Goal: Task Accomplishment & Management: Complete application form

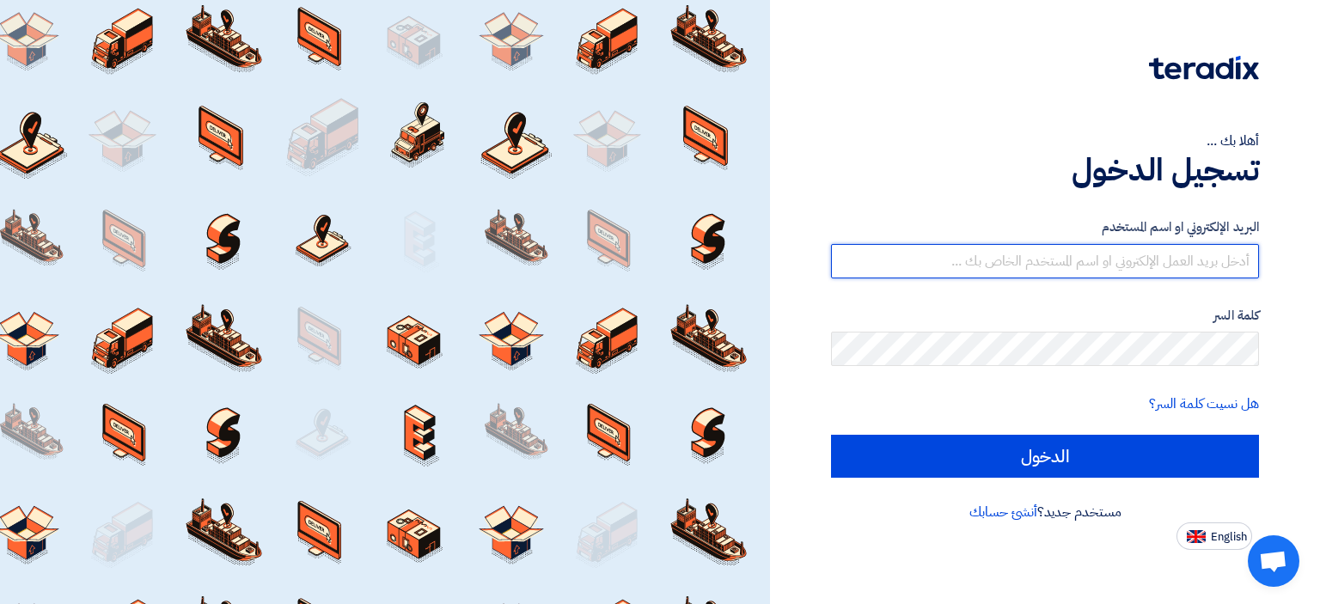
click at [1117, 271] on input "text" at bounding box center [1045, 261] width 428 height 34
type input "[EMAIL_ADDRESS][DOMAIN_NAME]"
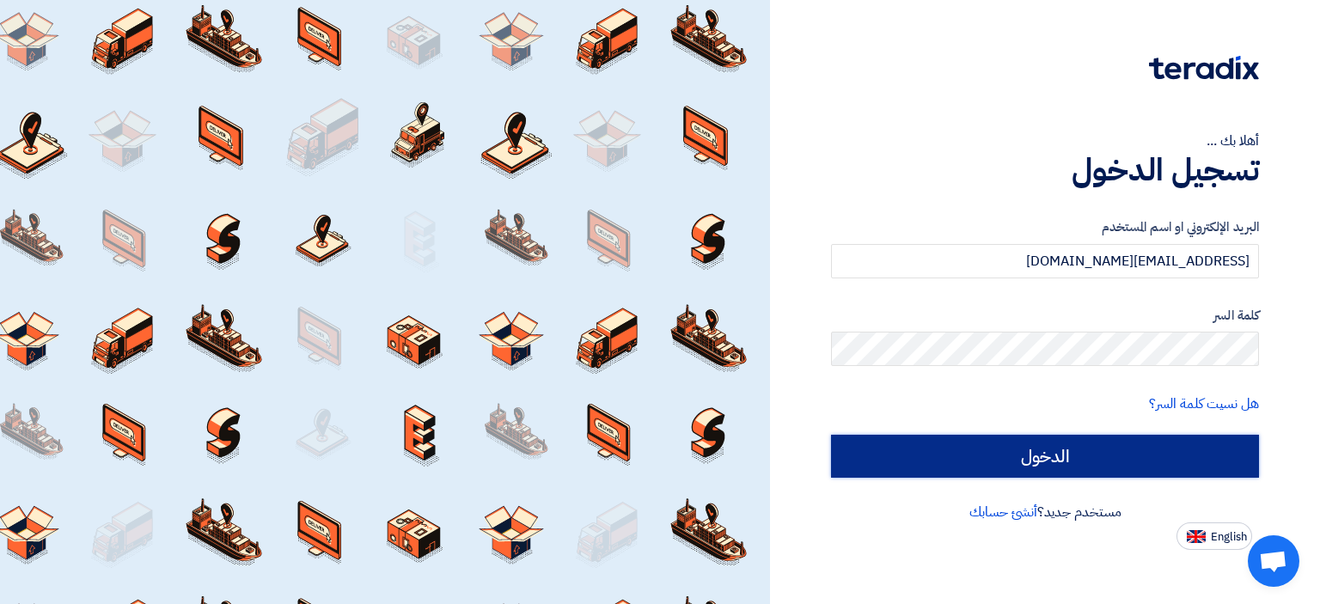
click at [1092, 446] on input "الدخول" at bounding box center [1045, 456] width 428 height 43
type input "Sign in"
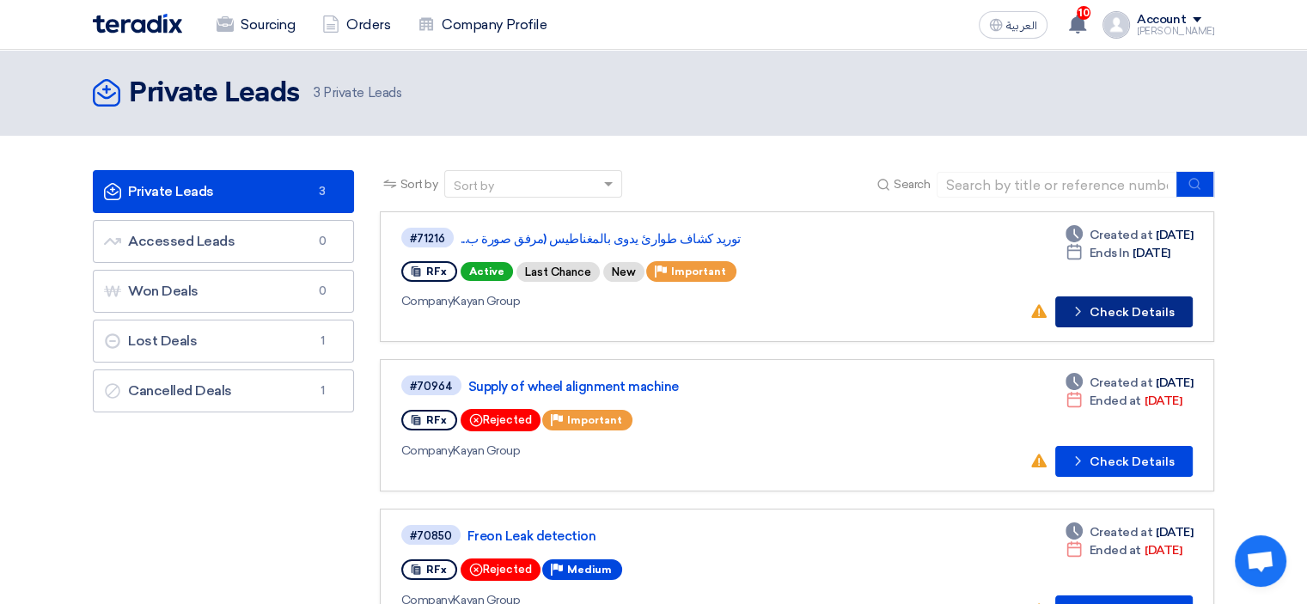
click at [1135, 311] on button "Check details Check Details" at bounding box center [1124, 312] width 138 height 31
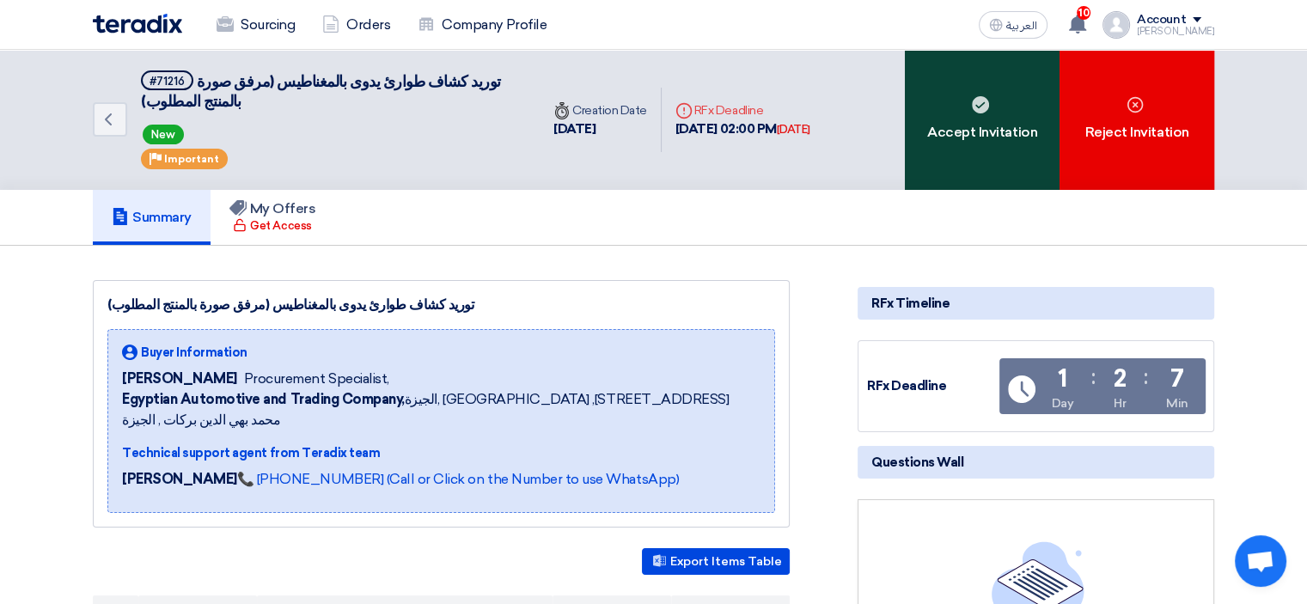
click at [1020, 103] on div "Accept Invitation" at bounding box center [982, 120] width 155 height 140
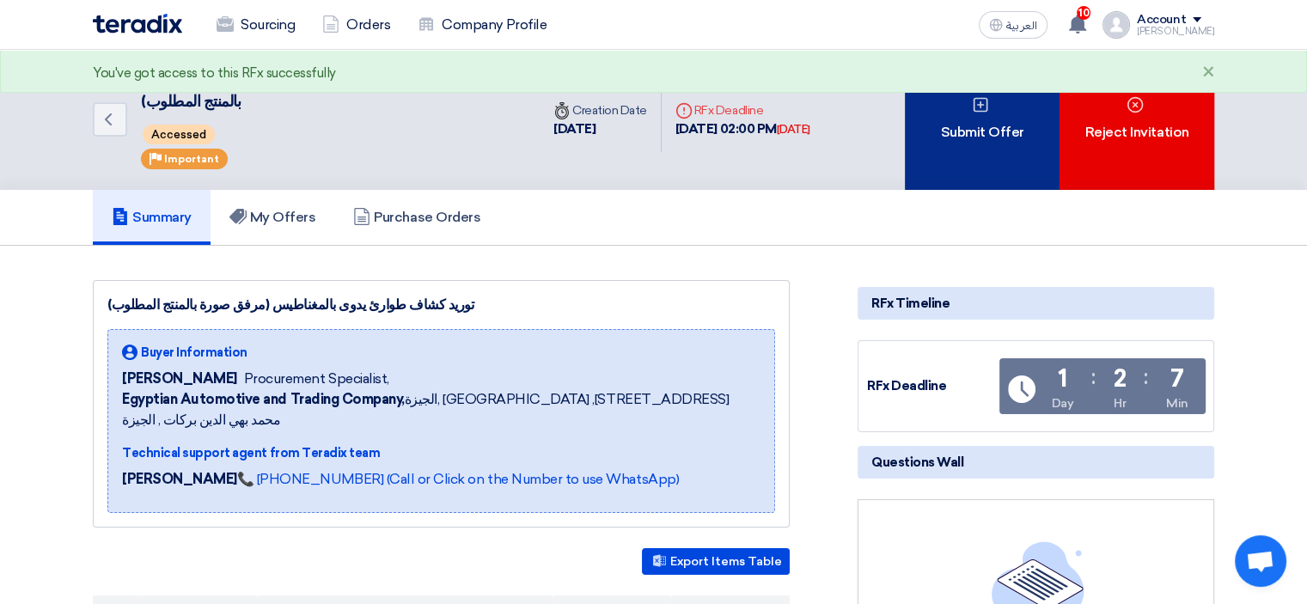
click at [979, 111] on use at bounding box center [980, 105] width 15 height 15
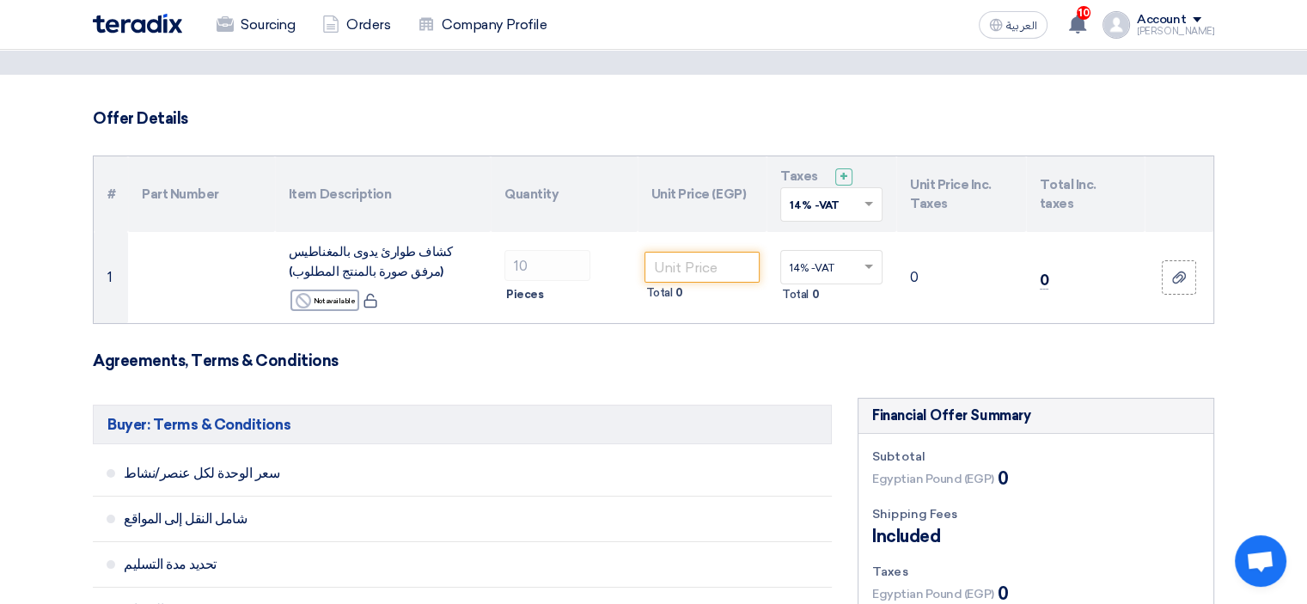
scroll to position [125, 0]
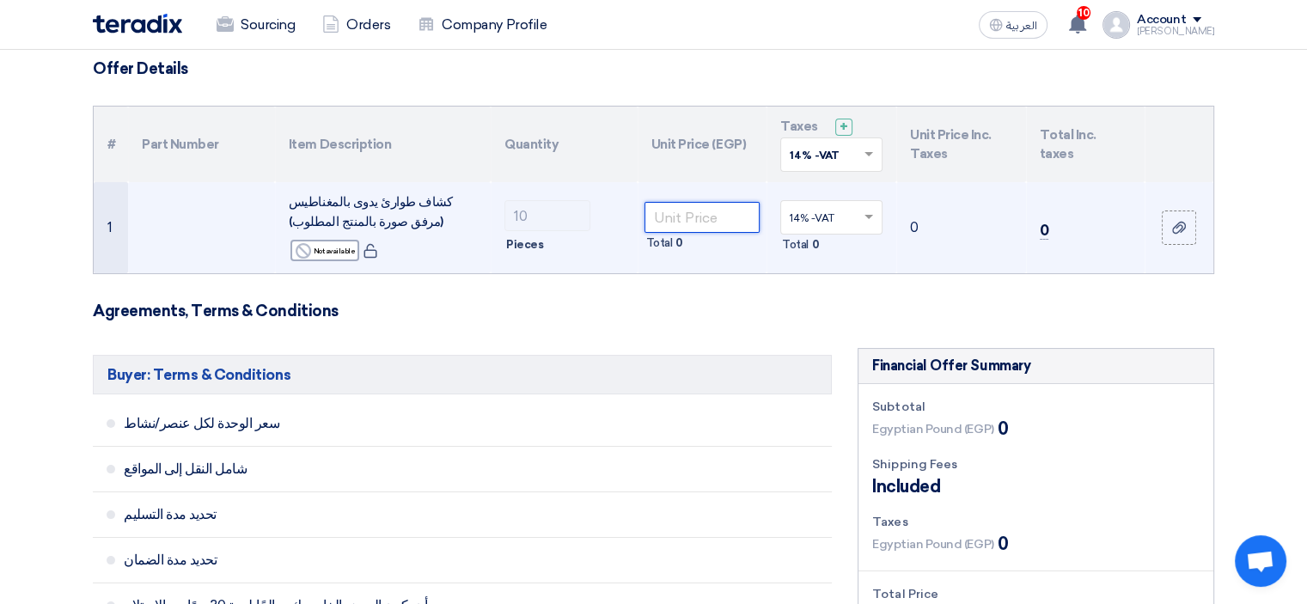
click at [714, 218] on input "number" at bounding box center [703, 217] width 116 height 31
click at [707, 217] on input "number" at bounding box center [703, 217] width 116 height 31
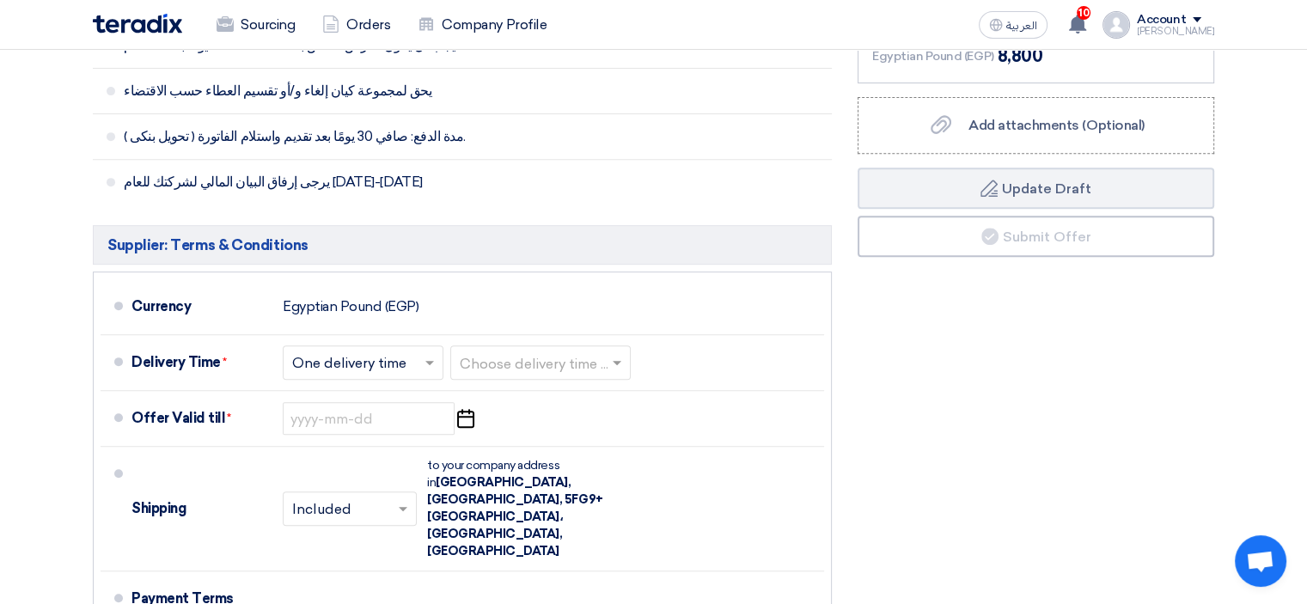
scroll to position [688, 0]
type input "771.93"
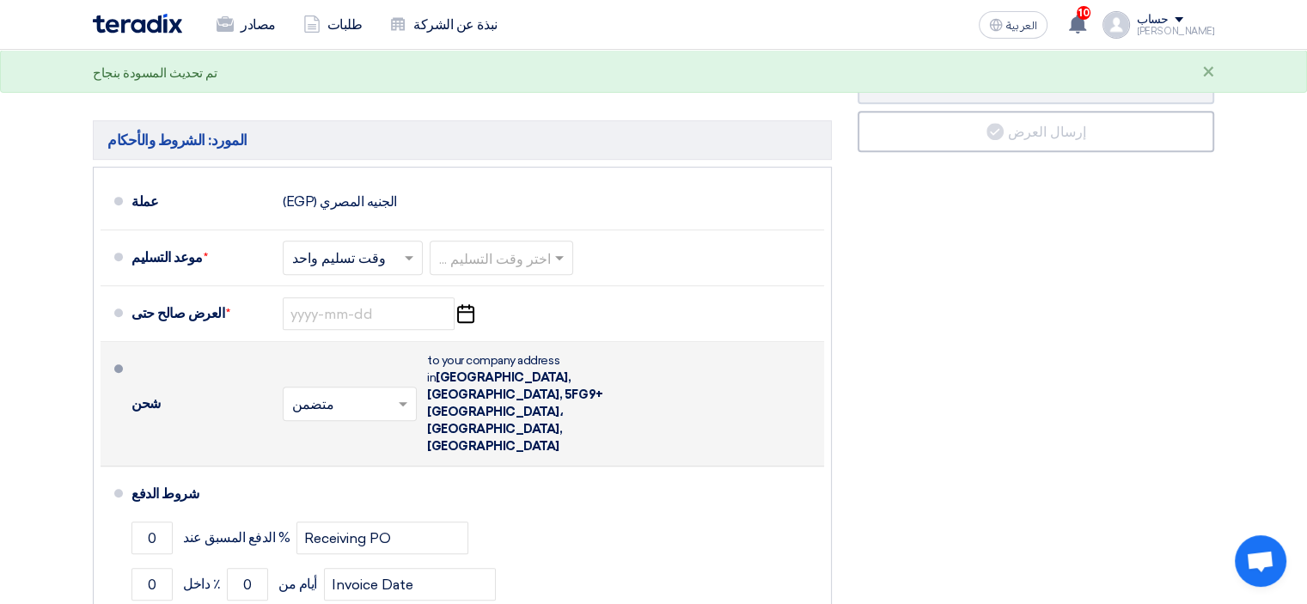
scroll to position [774, 0]
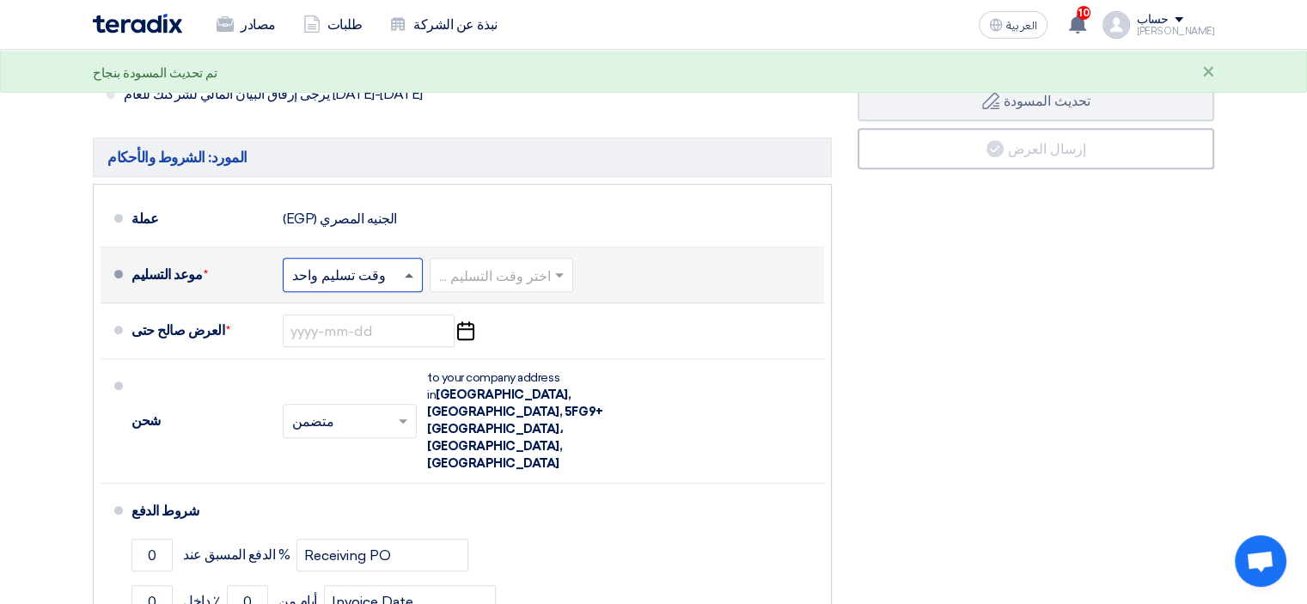
click at [406, 273] on span at bounding box center [409, 275] width 9 height 4
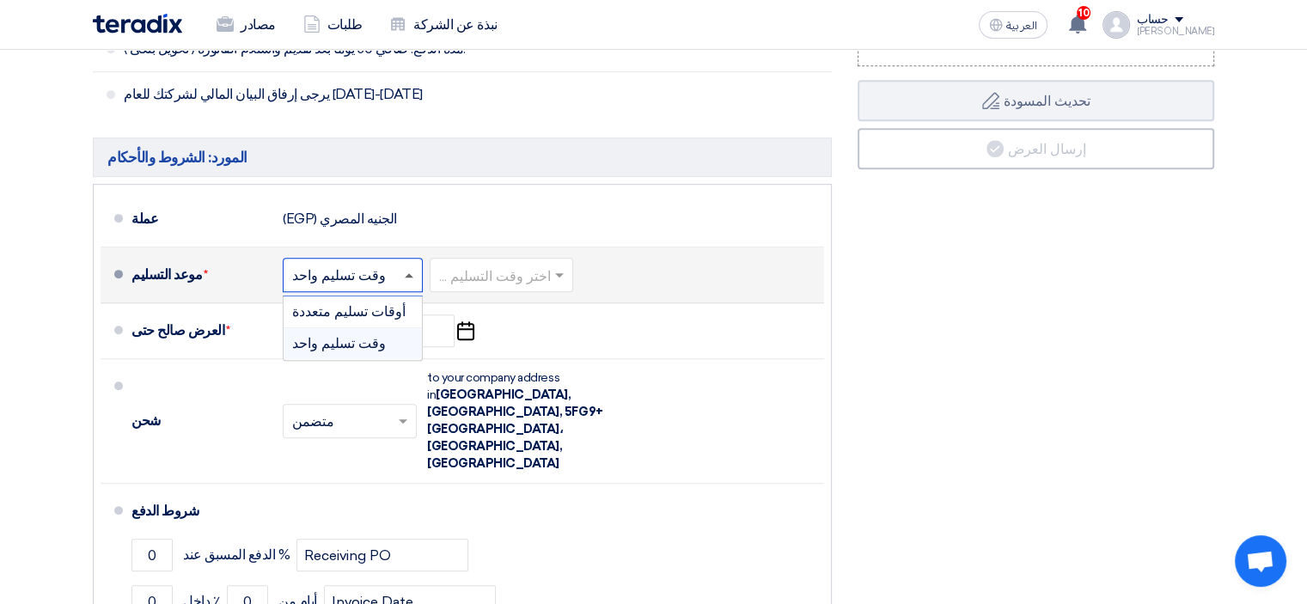
click at [406, 273] on span at bounding box center [409, 275] width 9 height 4
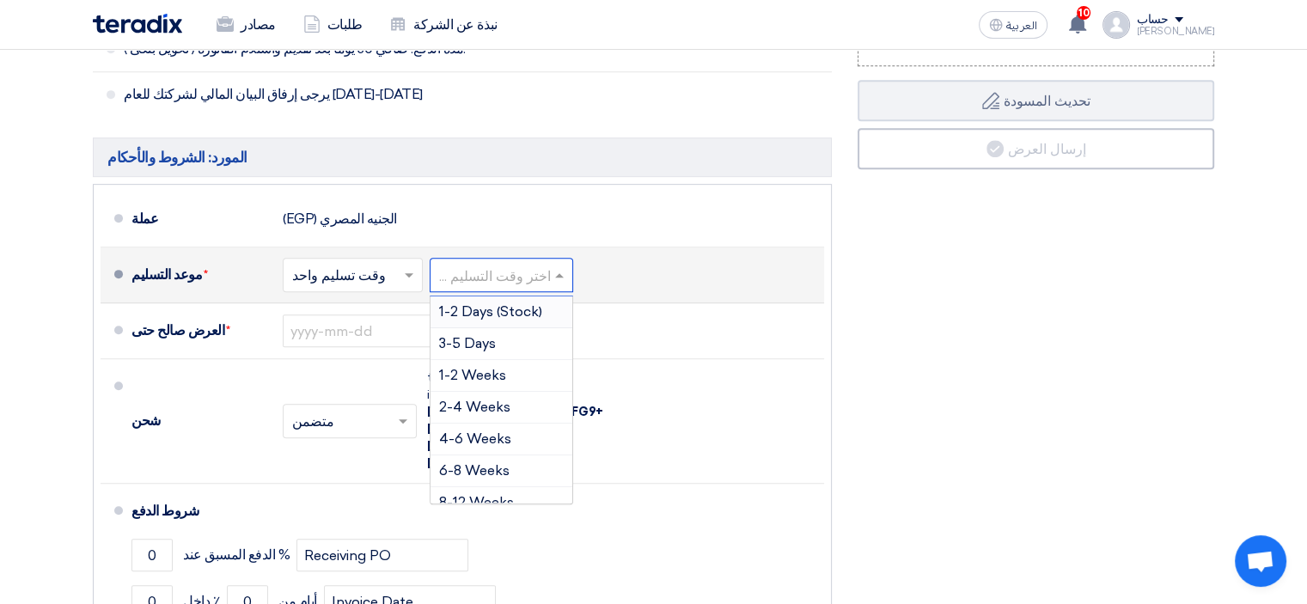
click at [495, 271] on input "text" at bounding box center [502, 277] width 126 height 25
click at [481, 310] on font "1-2 يوم (المخزون)" at bounding box center [489, 311] width 101 height 16
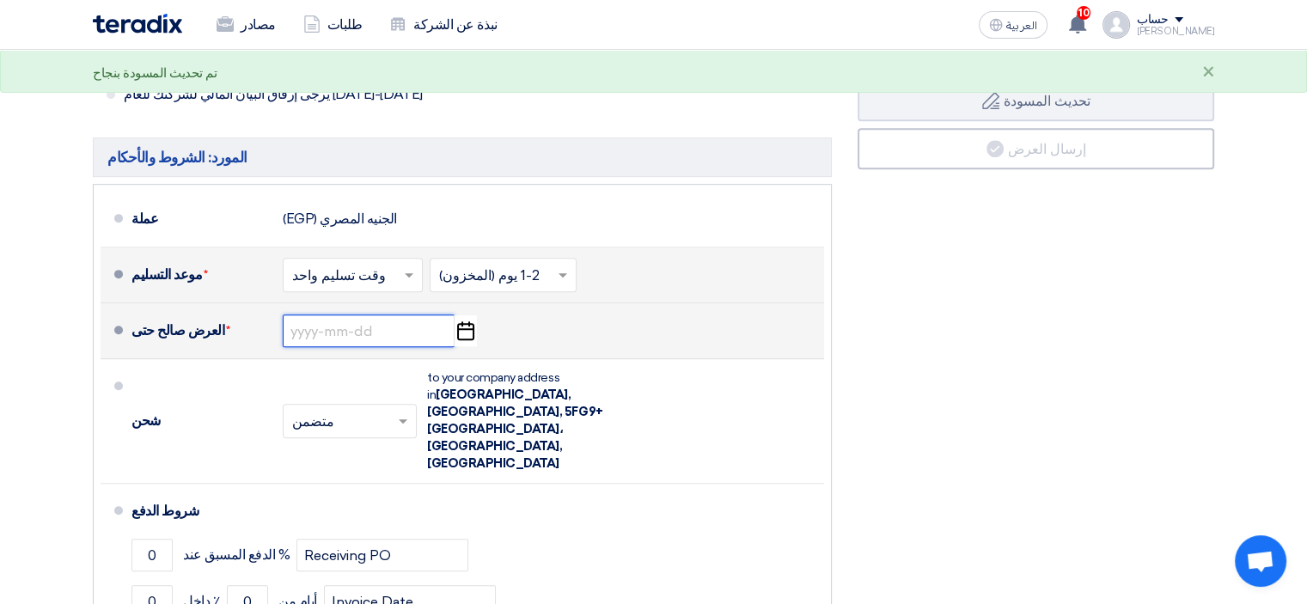
click at [395, 332] on input at bounding box center [369, 331] width 172 height 33
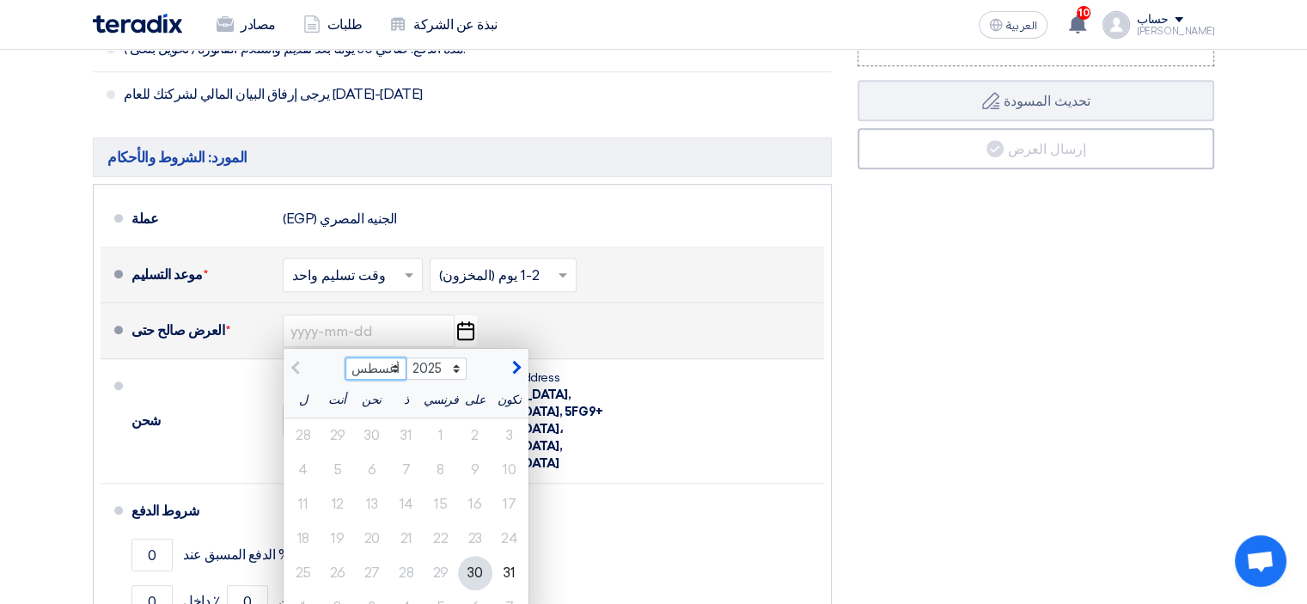
click at [394, 365] on select "أغسطس سبتمبر أكتوبر نوفمبر ديسمبر" at bounding box center [376, 369] width 61 height 22
select select "9"
click at [346, 358] on select "أغسطس سبتمبر أكتوبر نوفمبر ديسمبر" at bounding box center [376, 369] width 61 height 22
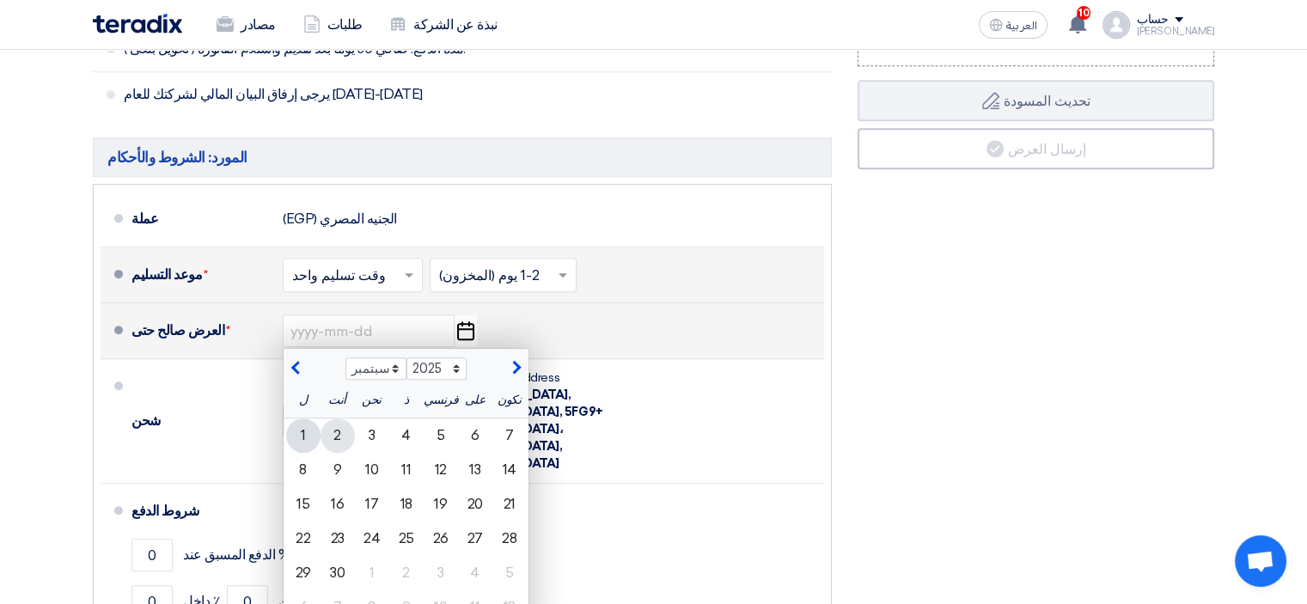
click at [338, 427] on font "2" at bounding box center [337, 435] width 8 height 16
type input "[DATE]"
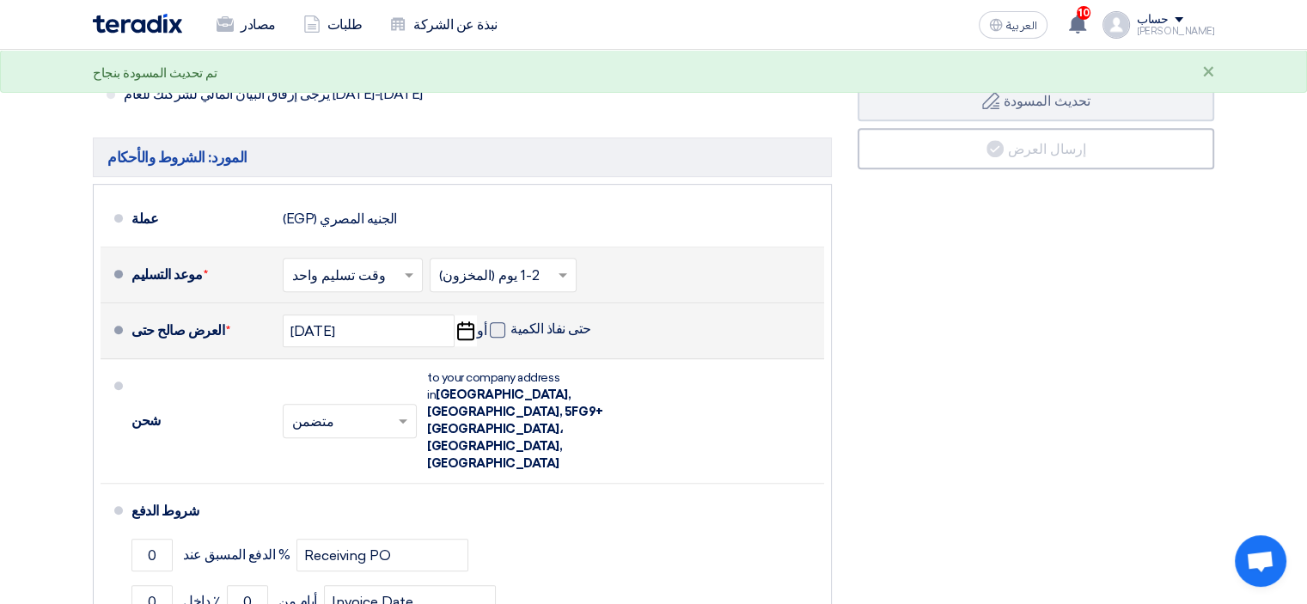
click at [499, 328] on span at bounding box center [497, 329] width 15 height 15
click at [511, 328] on input "حتى نفاذ الكمية" at bounding box center [553, 337] width 84 height 33
checkbox input "true"
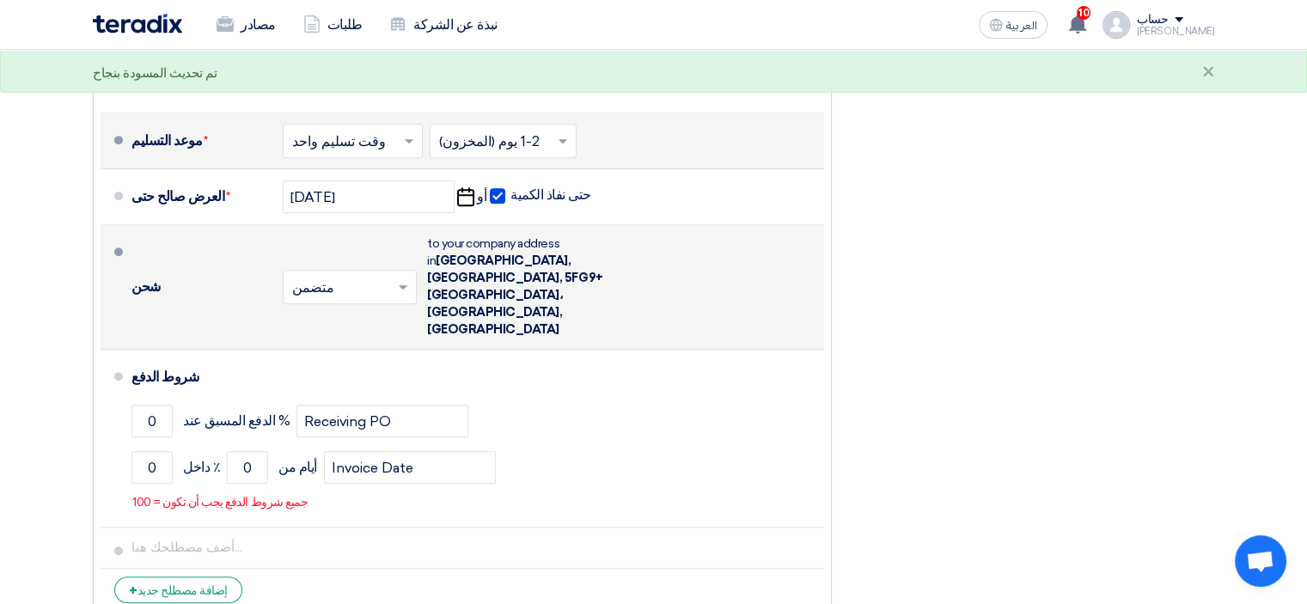
scroll to position [911, 0]
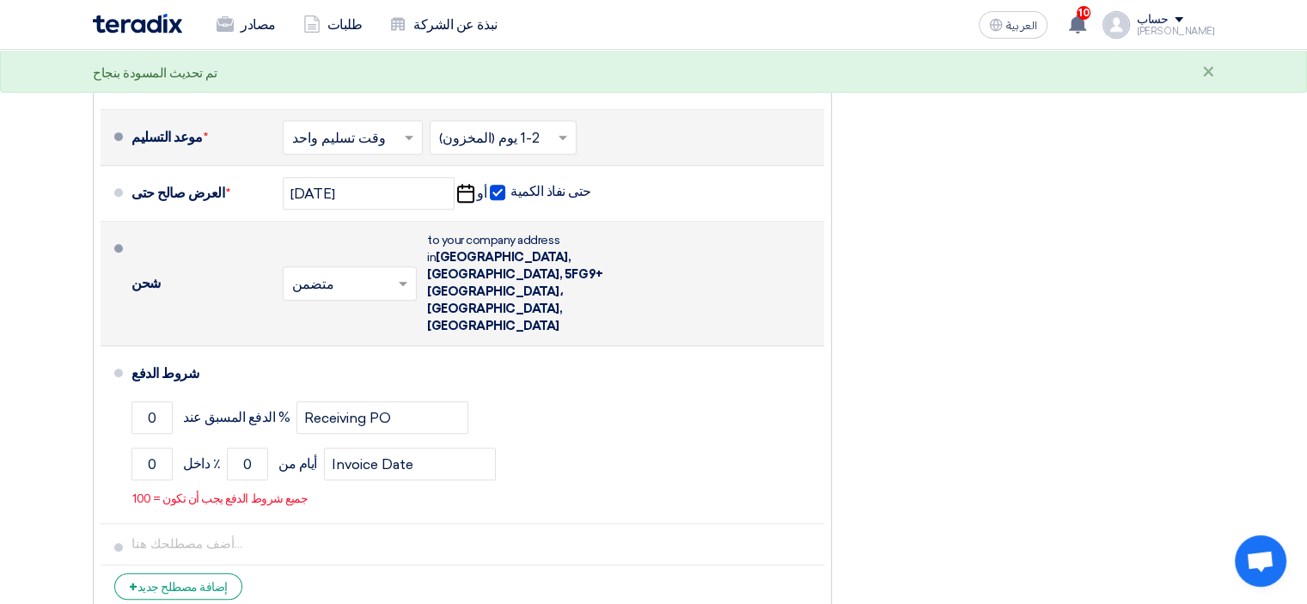
click at [395, 275] on span at bounding box center [405, 283] width 21 height 17
click at [371, 337] on div "غير مشمول" at bounding box center [350, 352] width 132 height 31
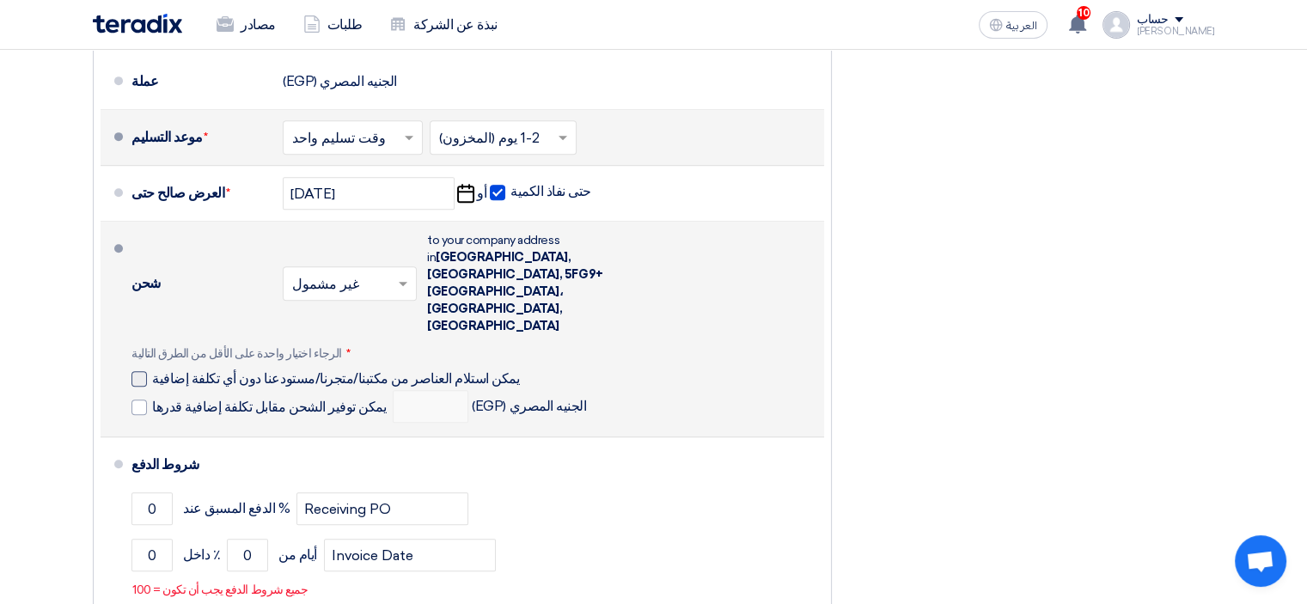
click at [141, 371] on div at bounding box center [139, 378] width 15 height 15
click at [152, 370] on input "يمكن استلام العناصر من مكتبنا/متجرنا/مستودعنا دون أي تكلفة إضافية" at bounding box center [367, 386] width 431 height 33
checkbox input "true"
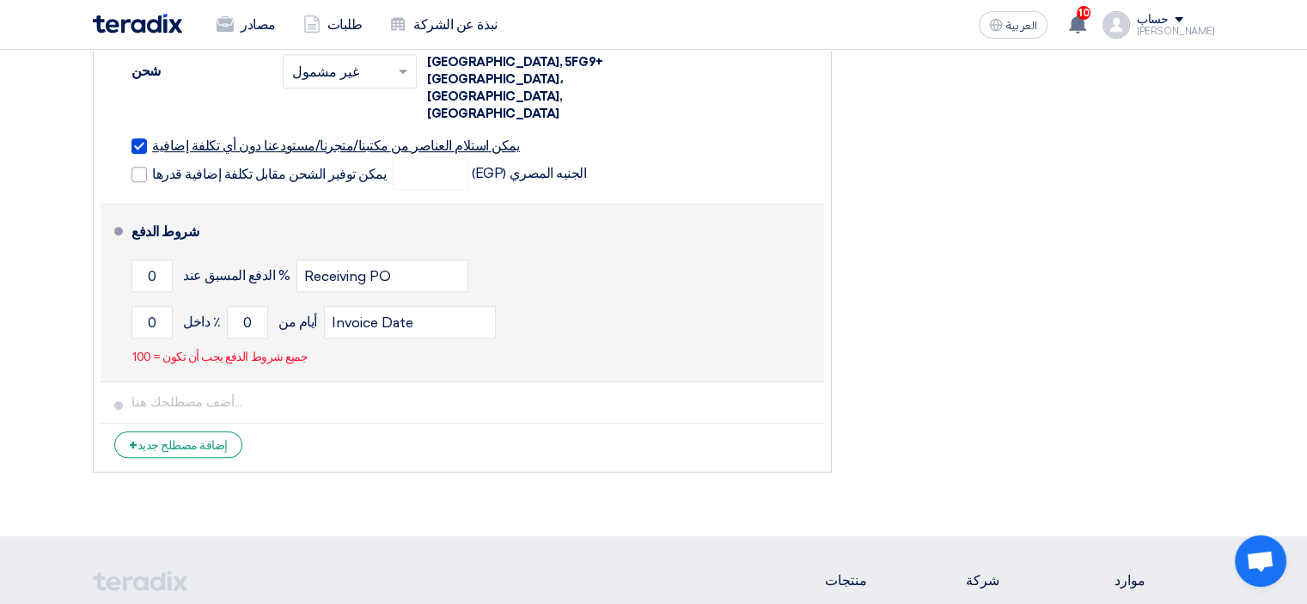
scroll to position [1129, 0]
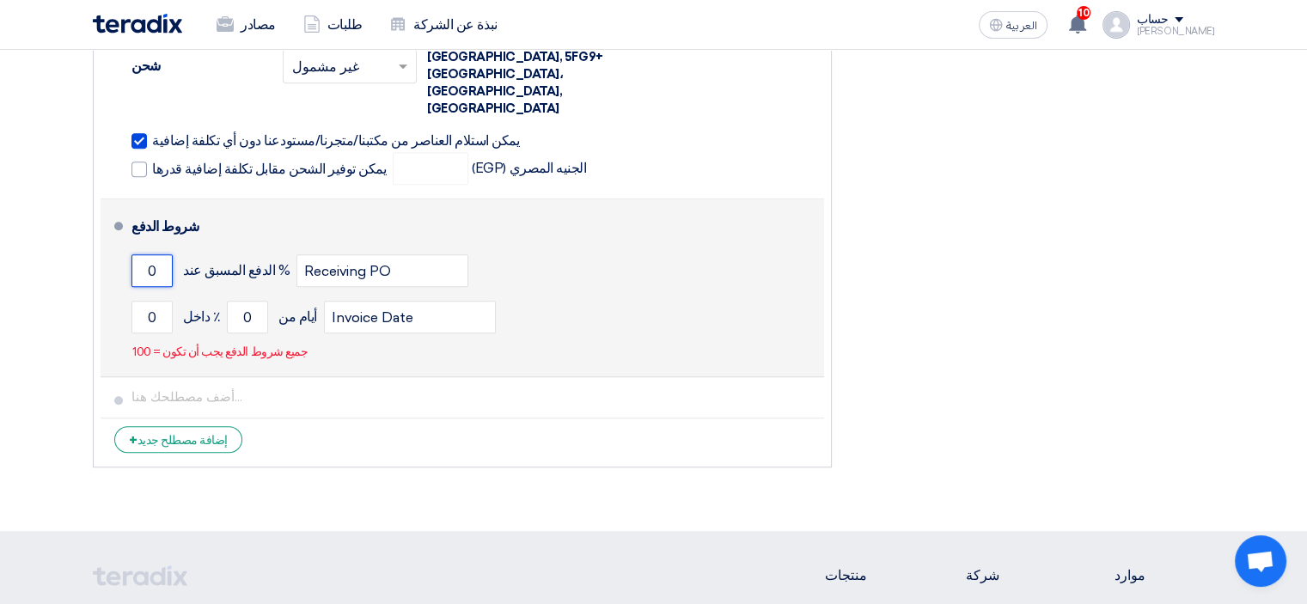
click at [149, 254] on input "0" at bounding box center [152, 270] width 41 height 33
click at [151, 254] on input "0" at bounding box center [152, 270] width 41 height 33
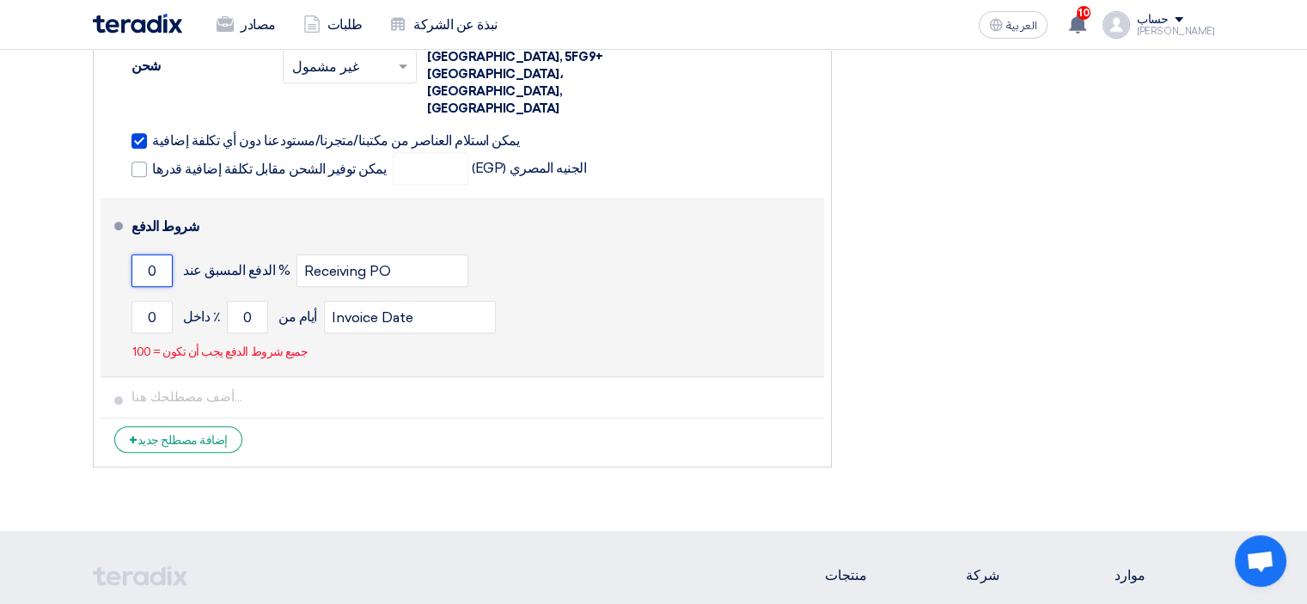
click at [151, 254] on input "0" at bounding box center [152, 270] width 41 height 33
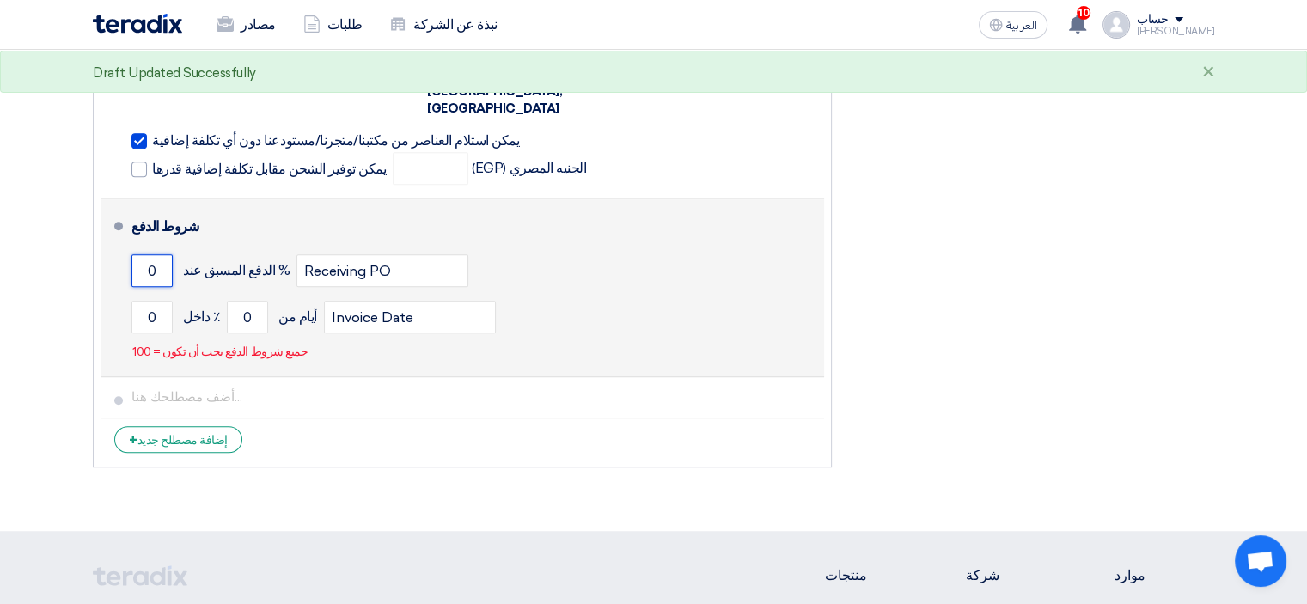
click at [144, 254] on input "0" at bounding box center [152, 270] width 41 height 33
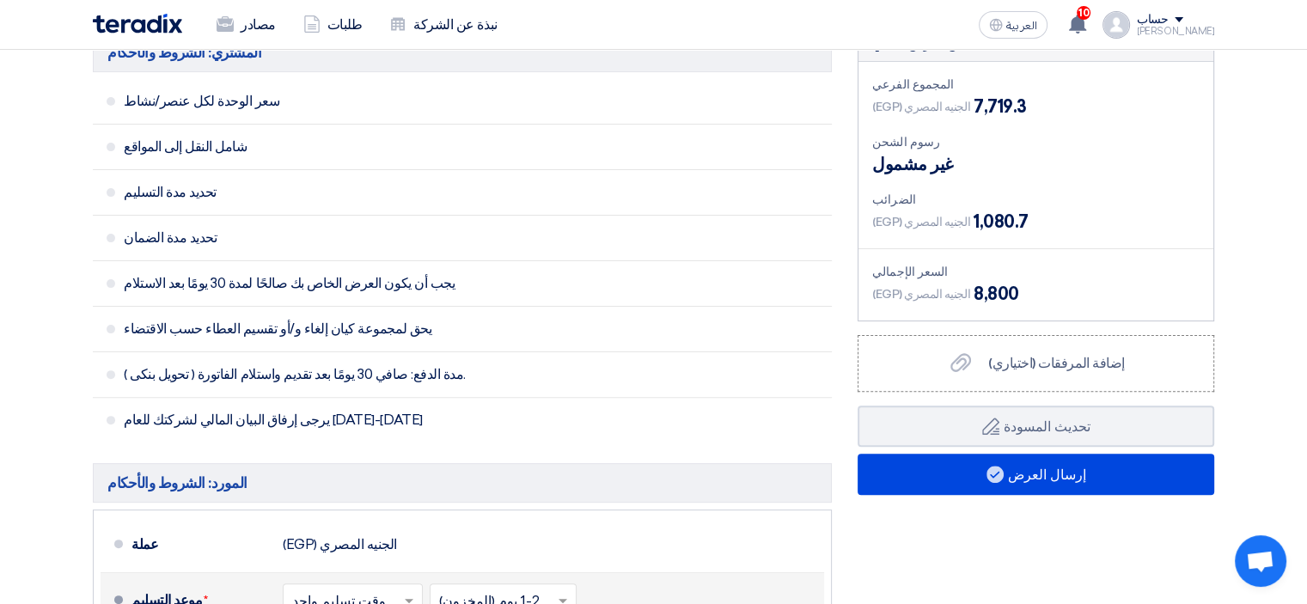
scroll to position [447, 0]
type input "100"
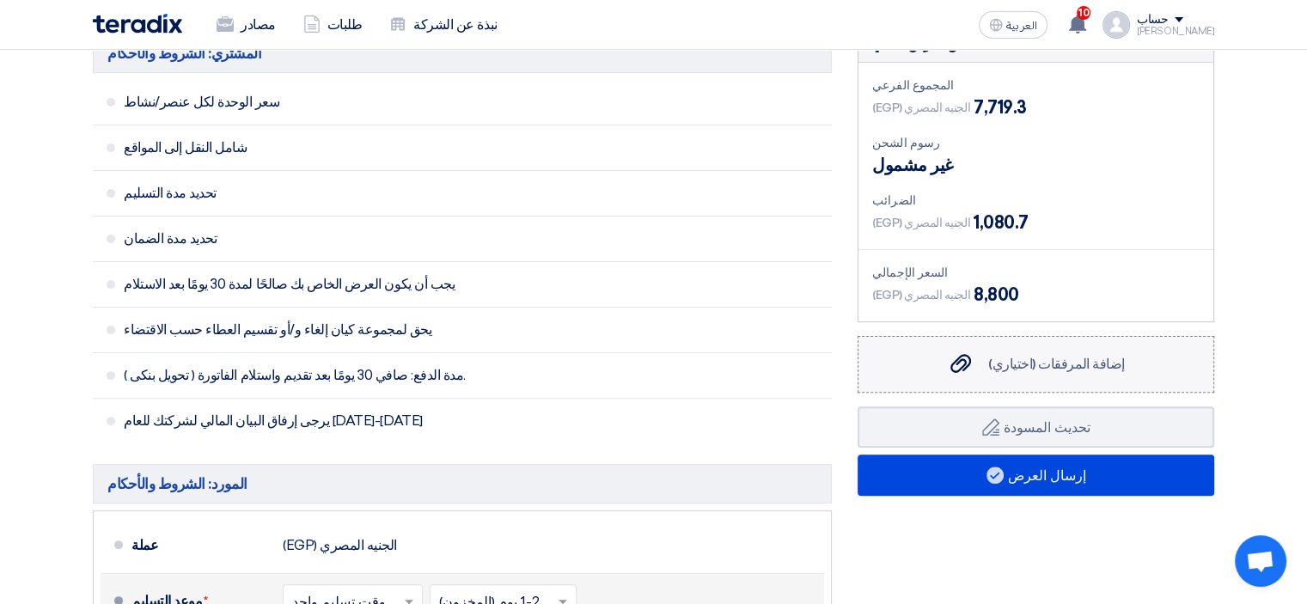
click at [1007, 354] on div "Add attachments (Optional) إضافة المرفقات (اختياري)" at bounding box center [1035, 364] width 177 height 21
click at [0, 0] on input "Add attachments (Optional) إضافة المرفقات (اختياري)" at bounding box center [0, 0] width 0 height 0
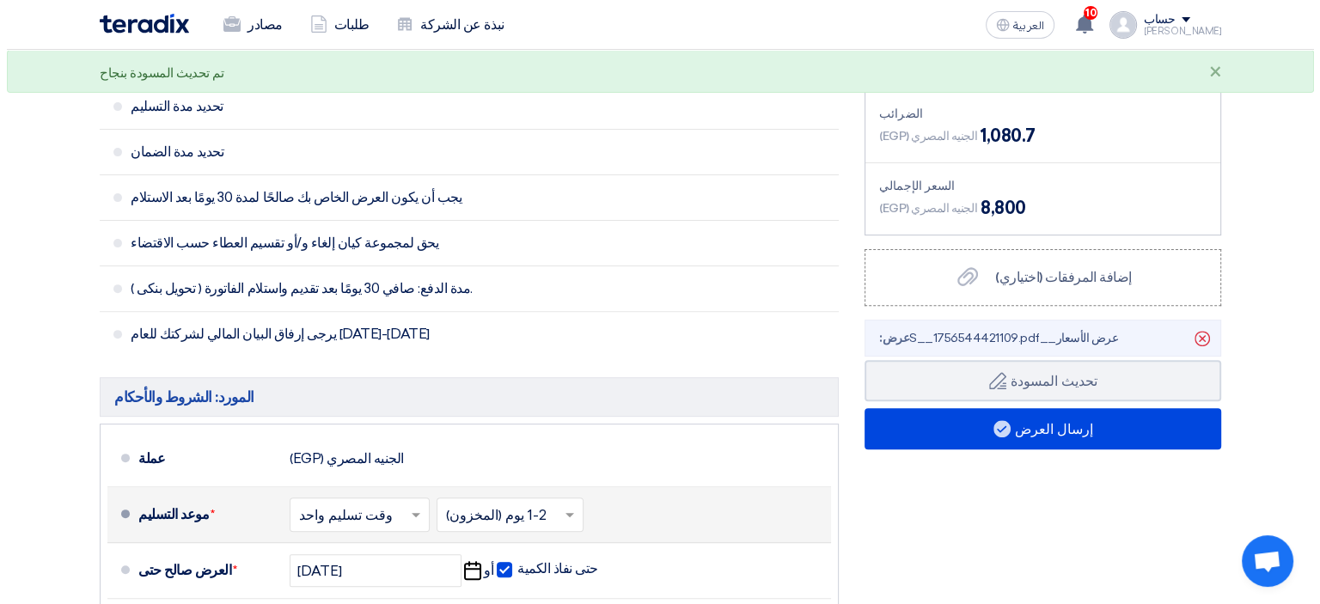
scroll to position [613, 0]
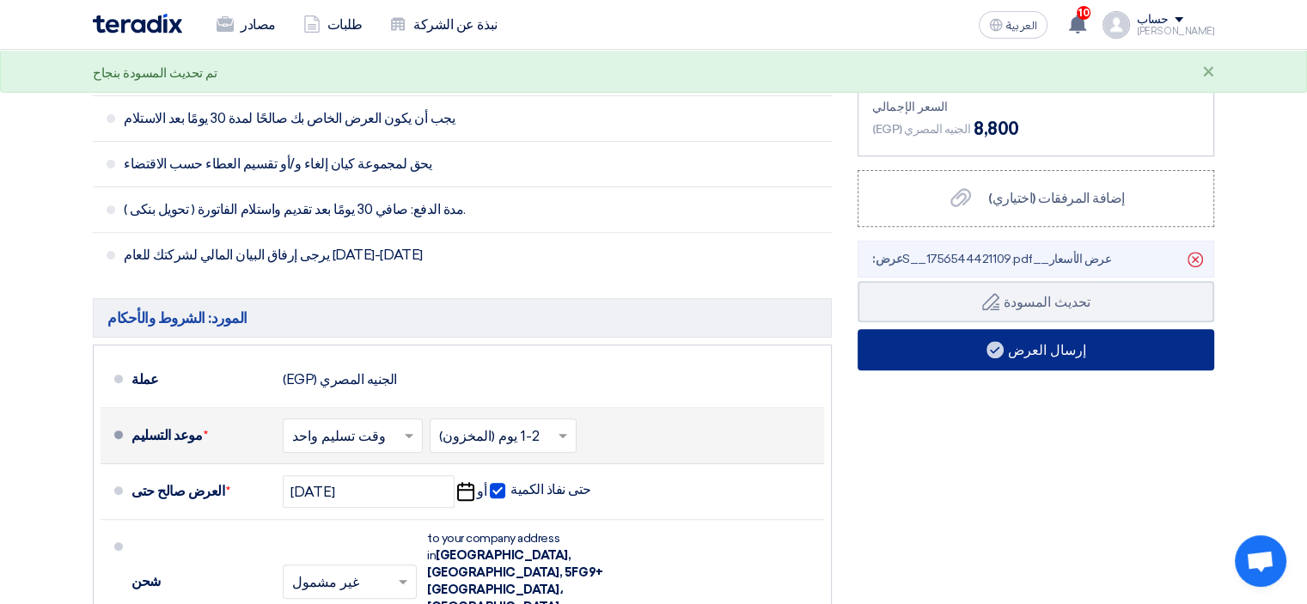
click at [1111, 348] on button "إرسال العرض" at bounding box center [1036, 349] width 357 height 41
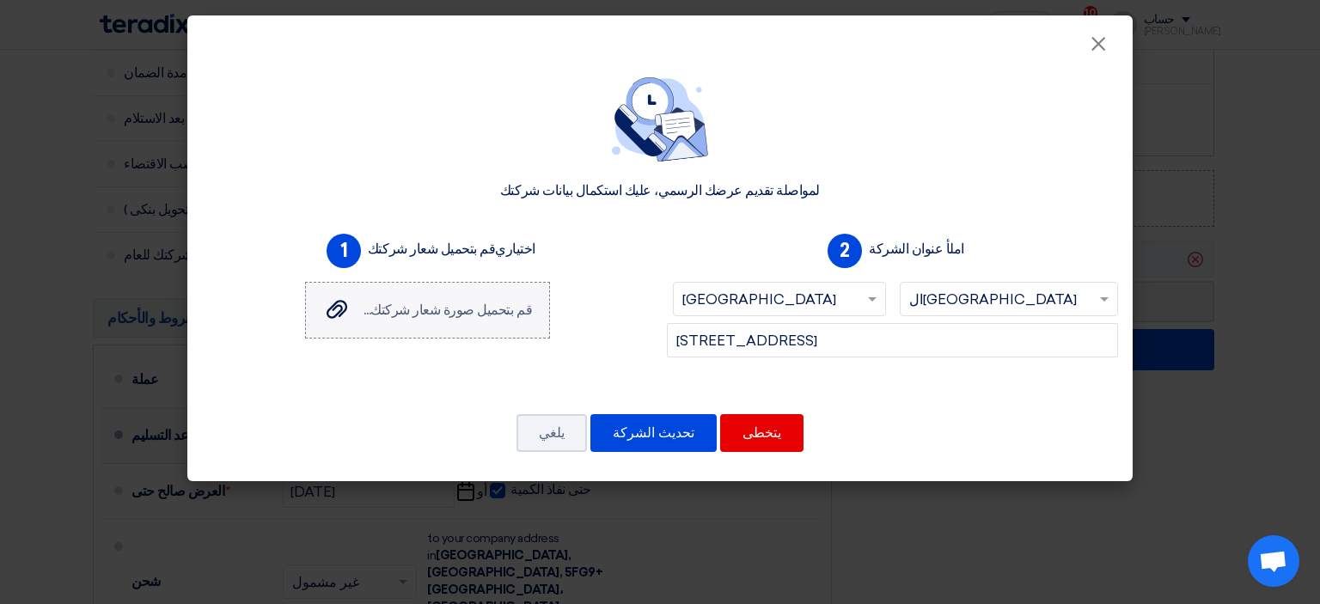
click at [432, 309] on font "قم بتحميل صورة شعار شركتك..." at bounding box center [448, 310] width 168 height 16
click at [0, 0] on input "Upload your company logo image... قم بتحميل صورة شعار شركتك..." at bounding box center [0, 0] width 0 height 0
click at [479, 309] on font "قم بتحميل صورة شعار شركتك..." at bounding box center [448, 310] width 168 height 16
click at [0, 0] on input "Upload your company logo image... قم بتحميل صورة شعار شركتك..." at bounding box center [0, 0] width 0 height 0
click at [749, 442] on button "يتخطى" at bounding box center [761, 433] width 83 height 38
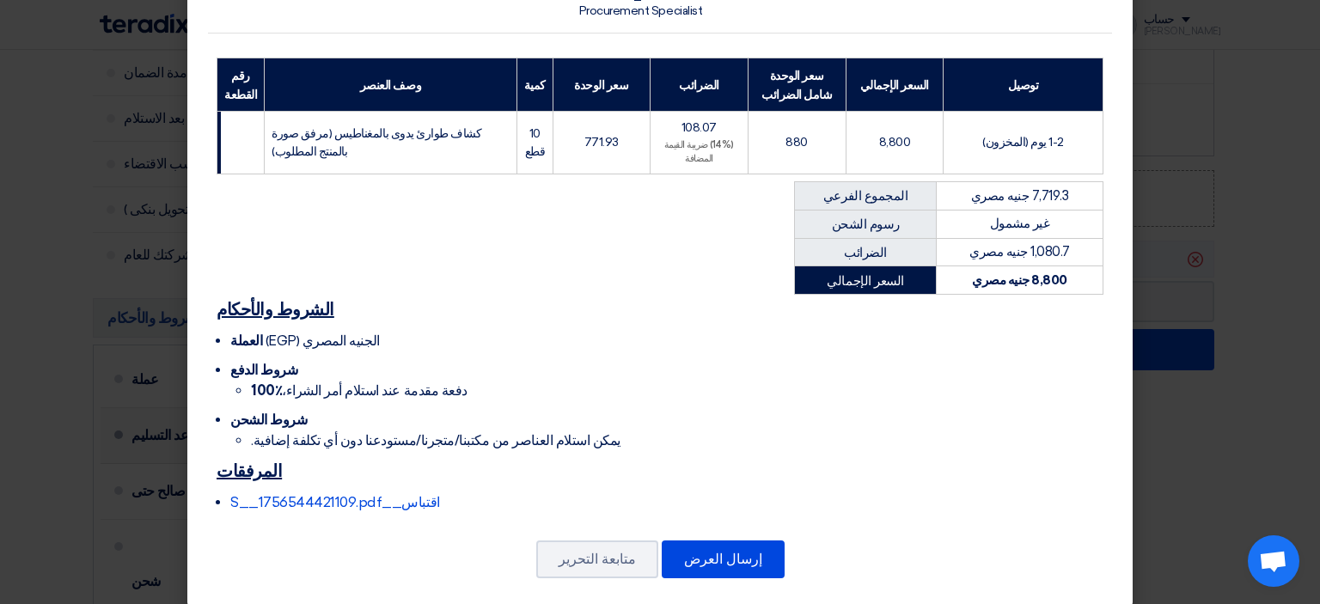
scroll to position [223, 0]
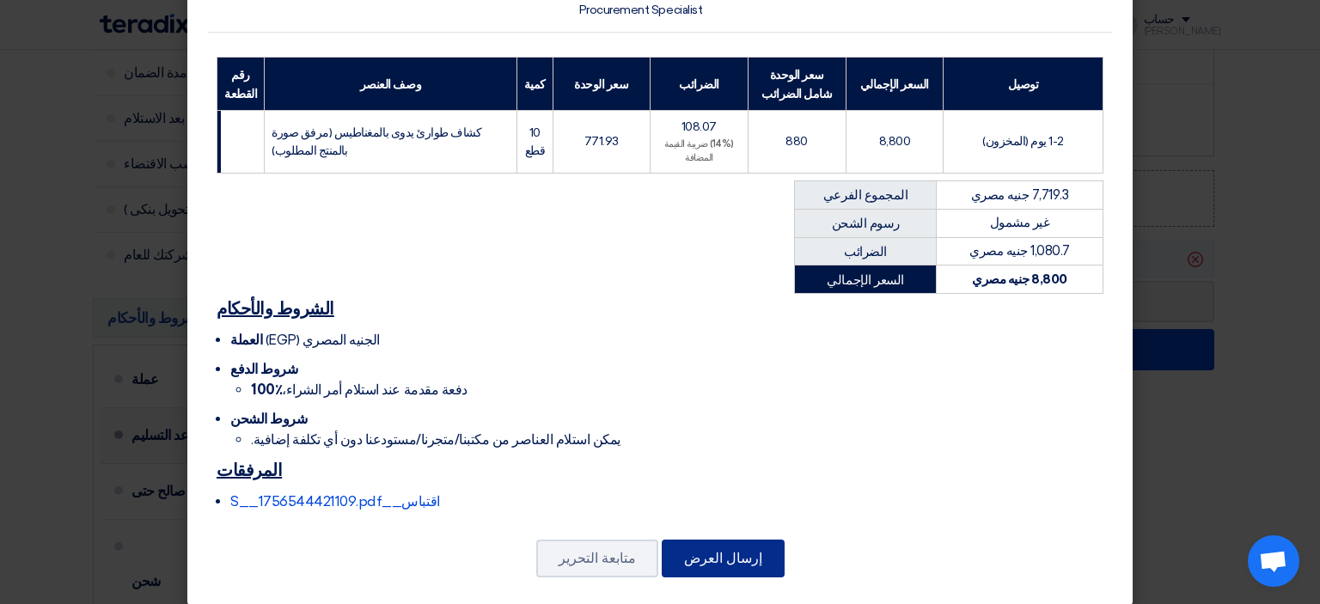
click at [701, 540] on button "إرسال العرض" at bounding box center [723, 559] width 123 height 38
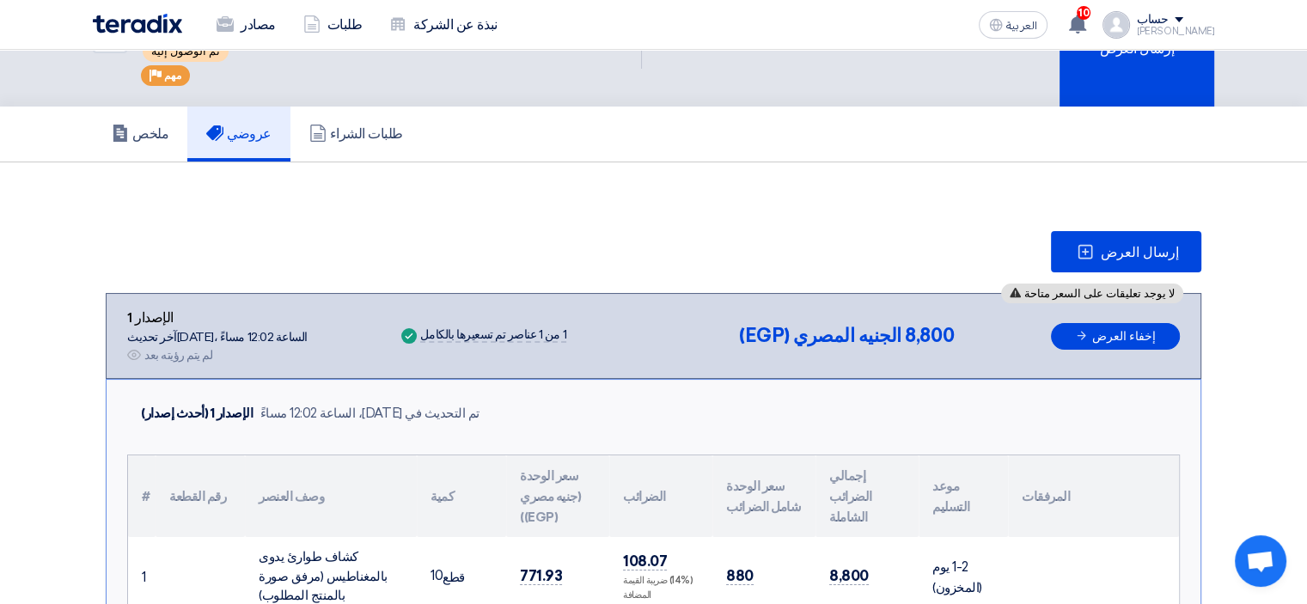
scroll to position [52, 0]
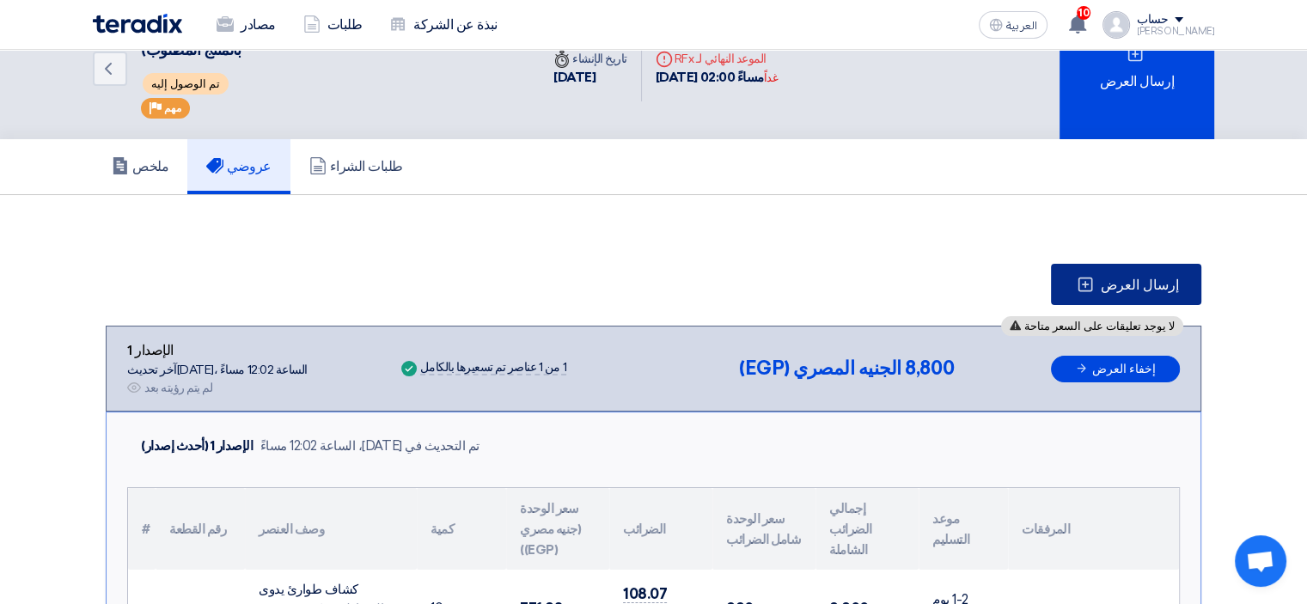
click at [1094, 277] on icon at bounding box center [1085, 284] width 17 height 17
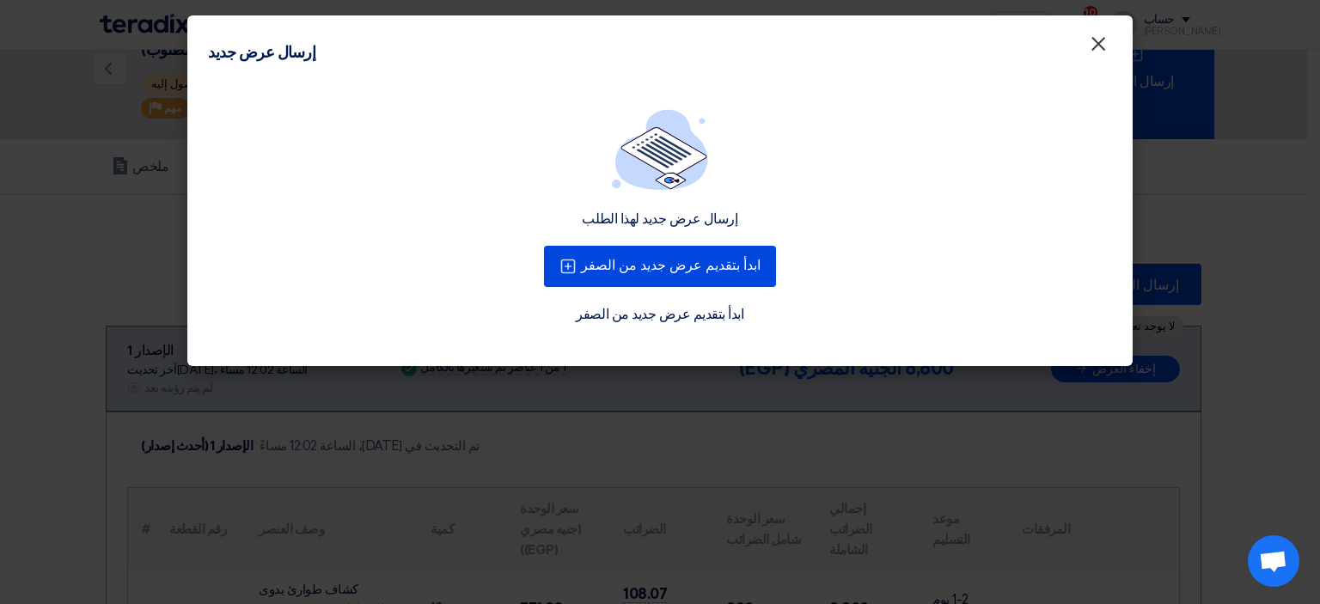
click at [1093, 52] on font "×" at bounding box center [1098, 48] width 17 height 34
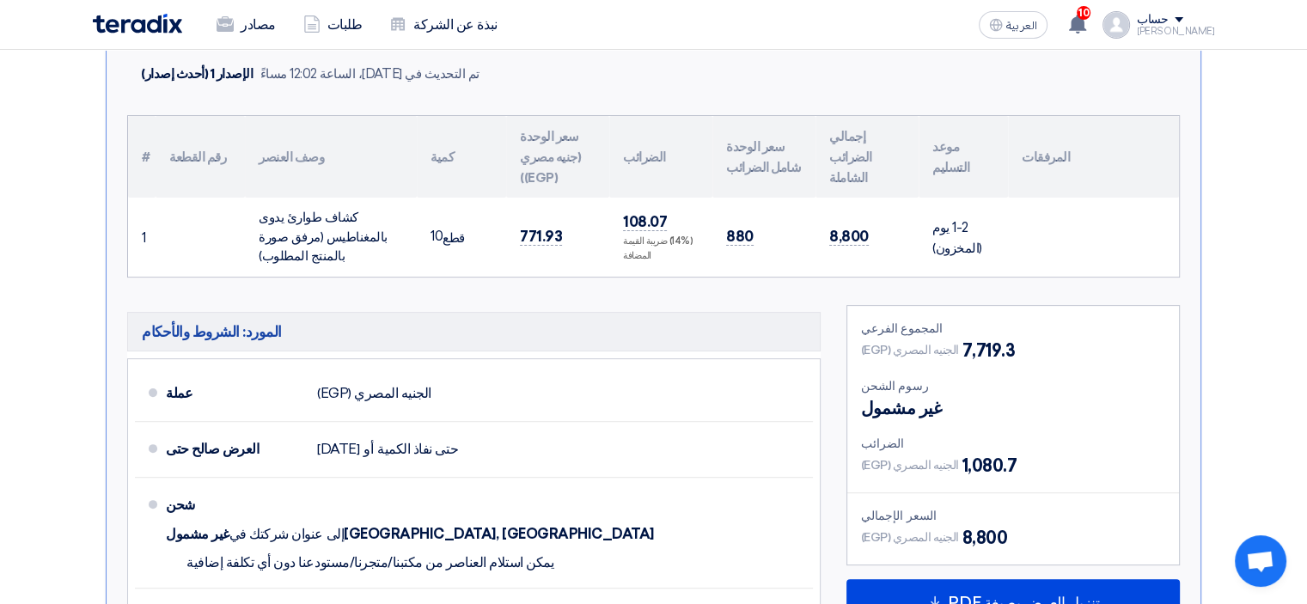
scroll to position [469, 0]
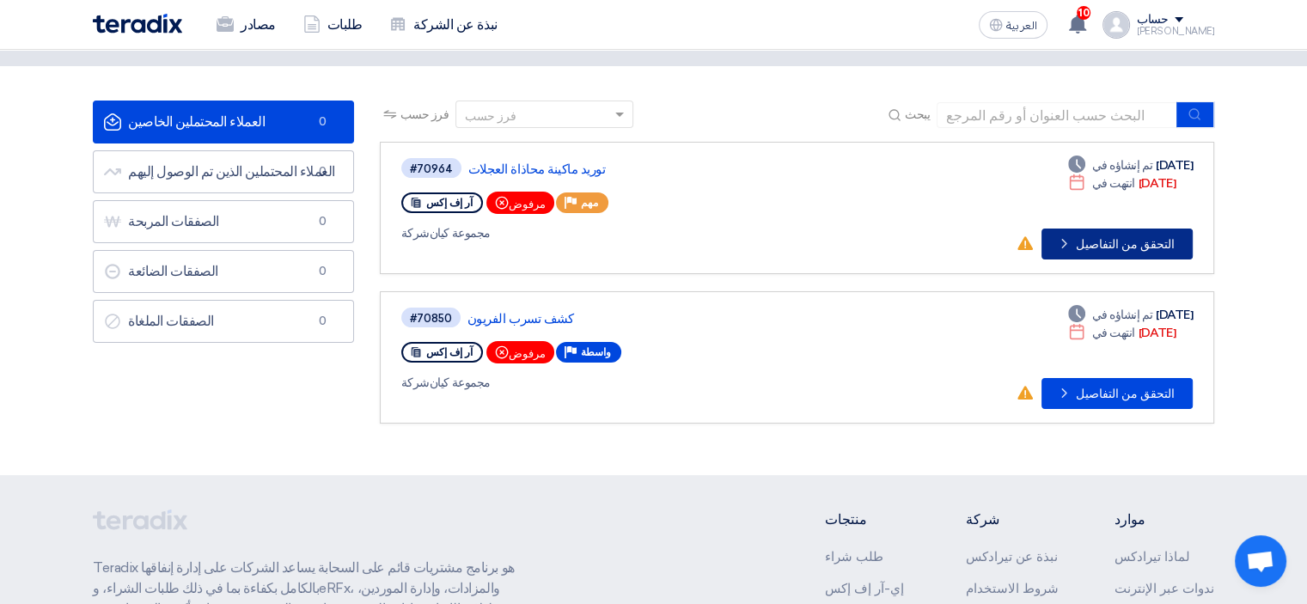
scroll to position [74, 0]
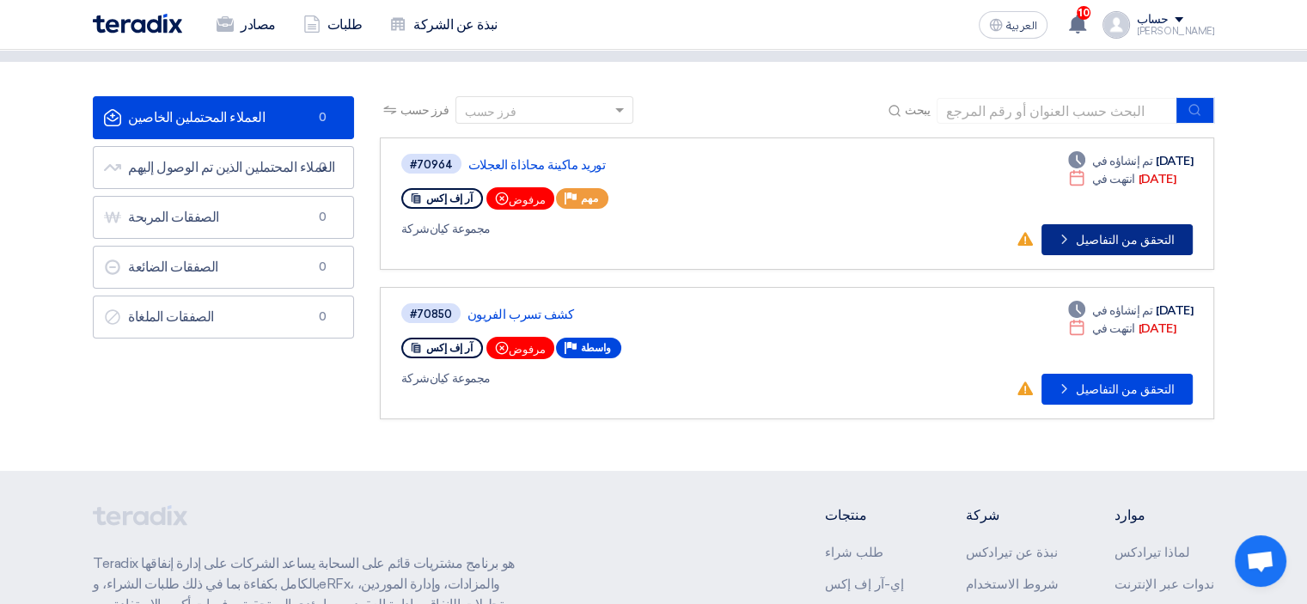
click at [1136, 236] on font "التحقق من التفاصيل" at bounding box center [1125, 240] width 99 height 15
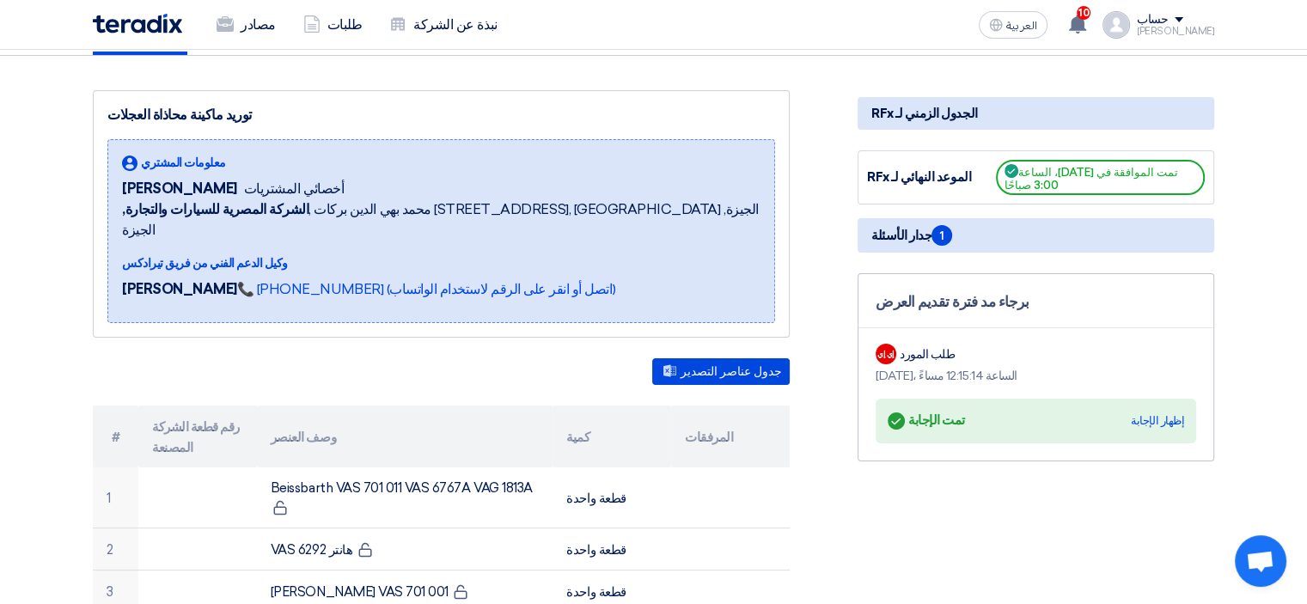
scroll to position [132, 0]
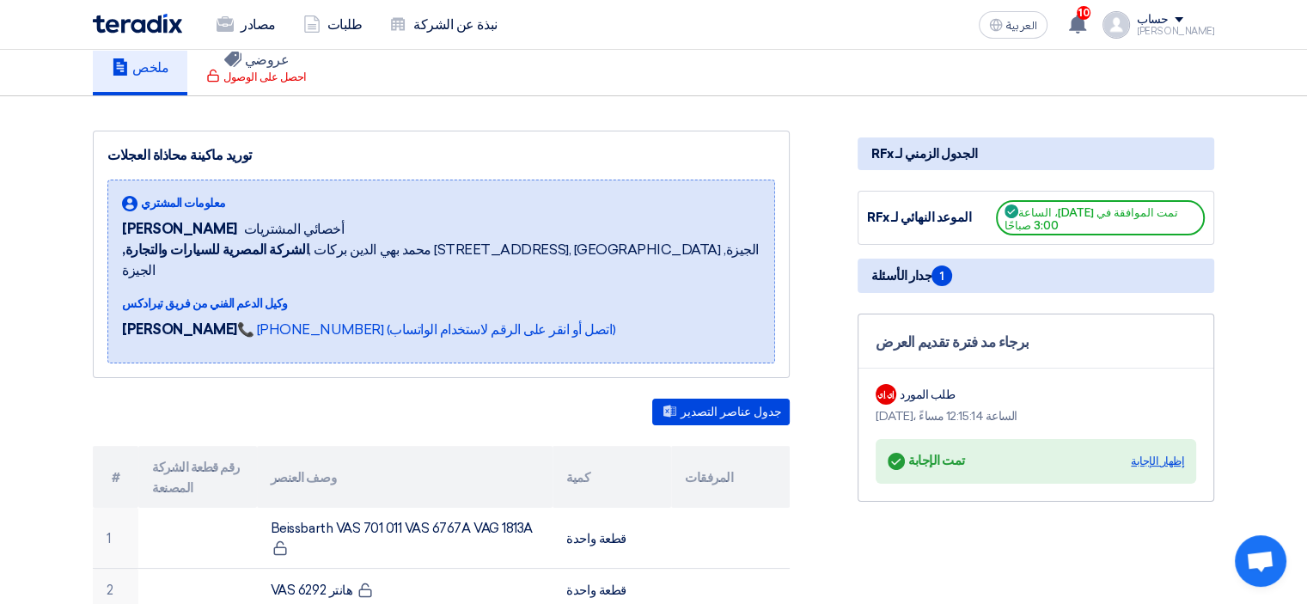
click at [1161, 460] on font "إظهار الإجابة" at bounding box center [1157, 461] width 53 height 13
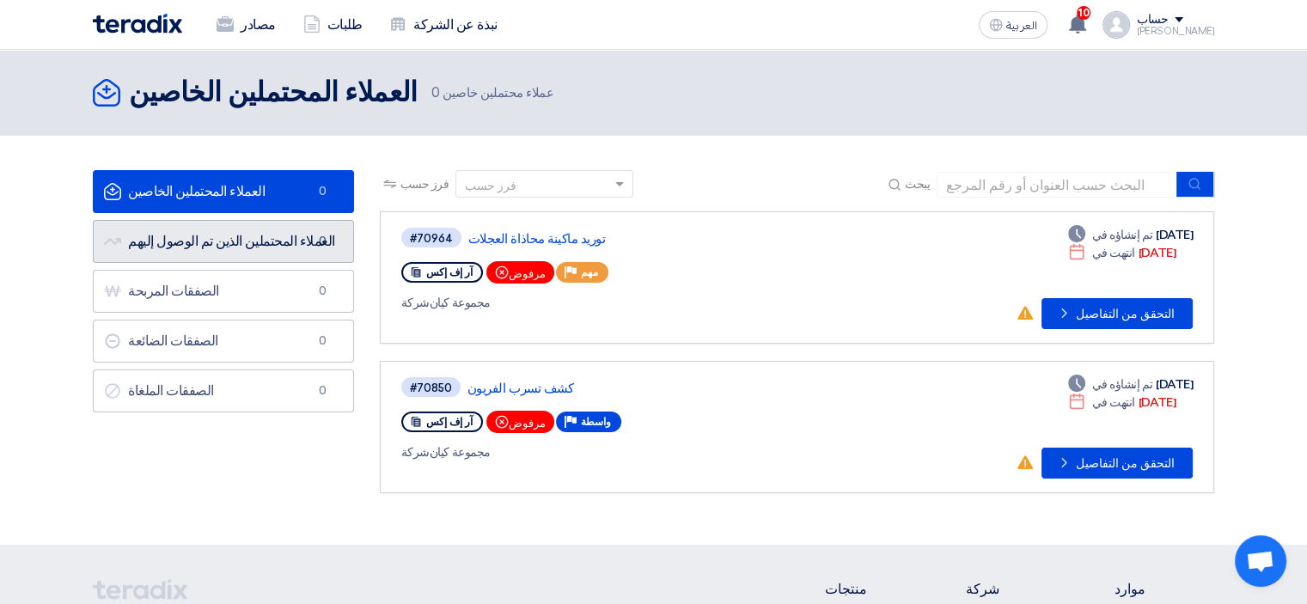
click at [305, 229] on link "Accessed Leads العملاء المحتملين الذين تم الوصول إليهم 0" at bounding box center [223, 241] width 261 height 43
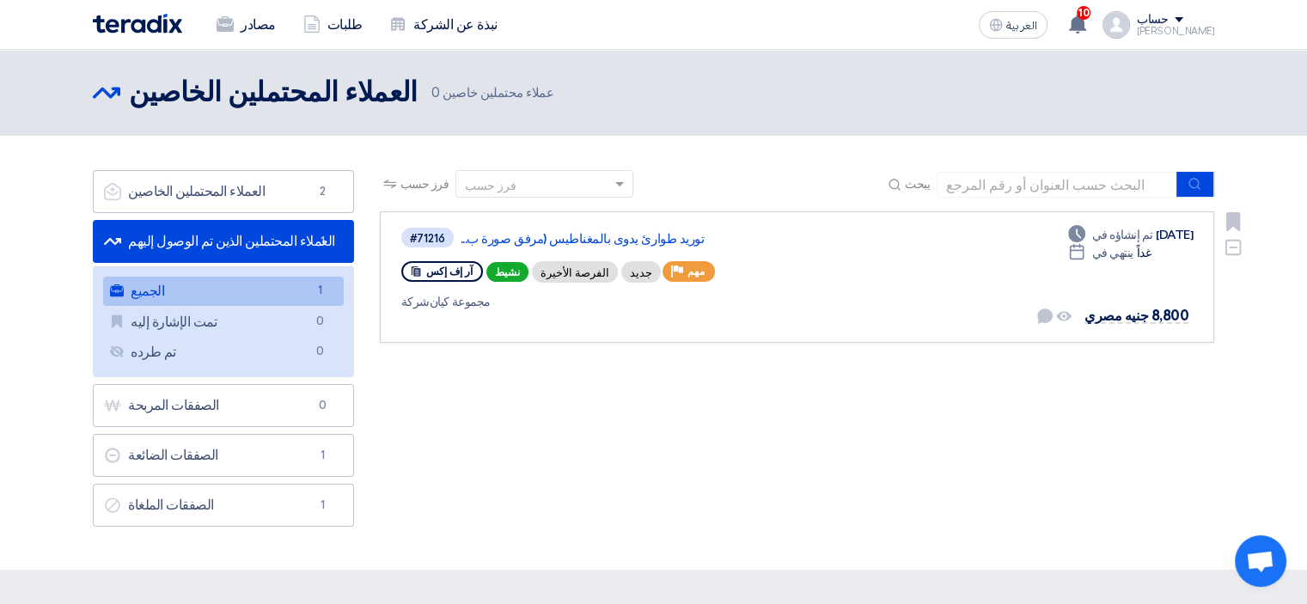
click at [413, 276] on icon at bounding box center [416, 272] width 12 height 12
click at [444, 266] on font "آر إف إكس" at bounding box center [449, 272] width 46 height 12
click at [416, 266] on icon at bounding box center [416, 272] width 12 height 12
click at [430, 297] on font "مجموعة كيان" at bounding box center [460, 302] width 61 height 15
click at [269, 405] on link "Won Deals الصفقات المربحة 0" at bounding box center [223, 405] width 261 height 43
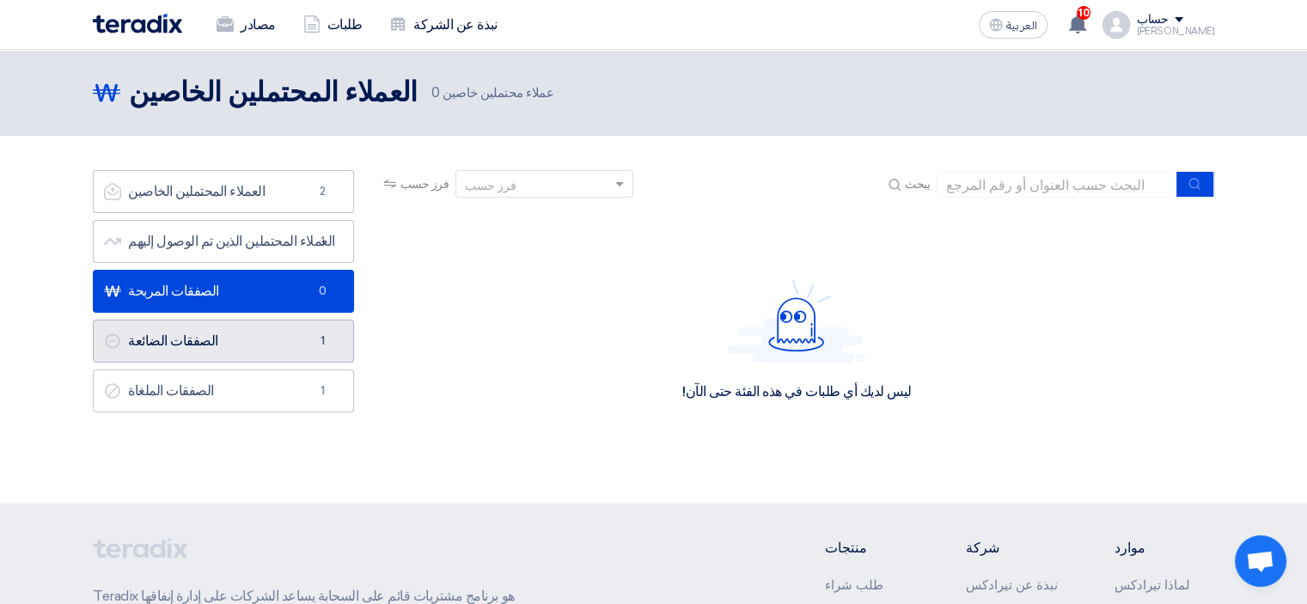
click at [278, 343] on link "Lost Deals الصفقات الضائعة 1" at bounding box center [223, 341] width 261 height 43
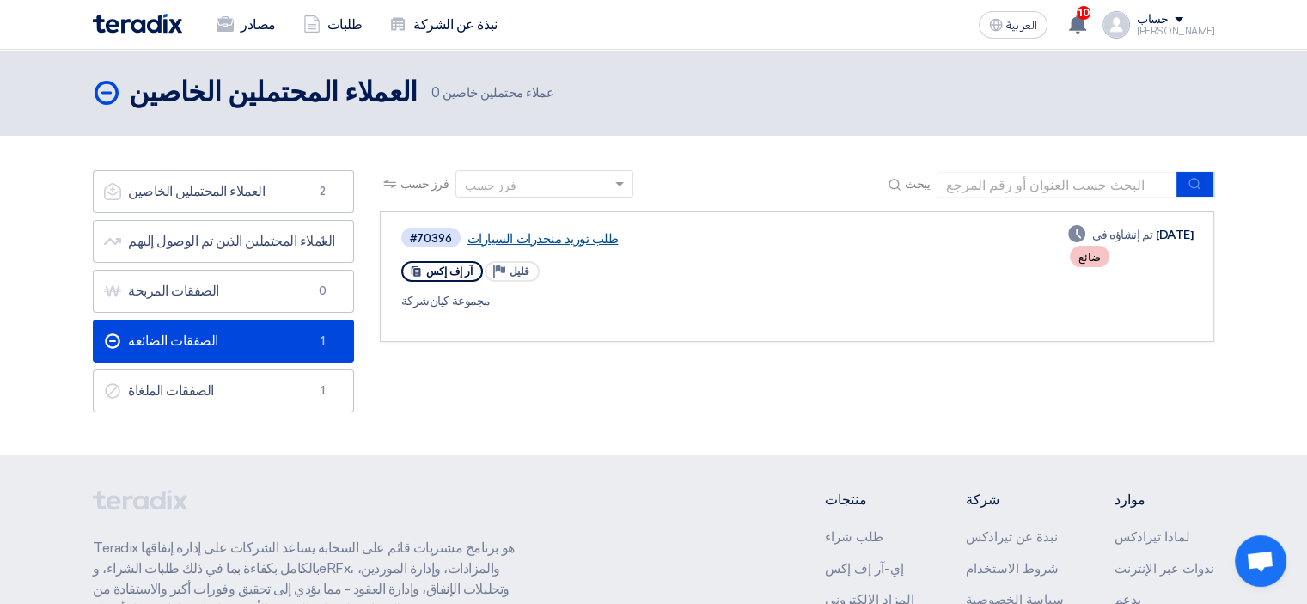
click at [526, 238] on font "طلب توريد منحدرات السيارات" at bounding box center [543, 238] width 151 height 15
